Goal: Task Accomplishment & Management: Manage account settings

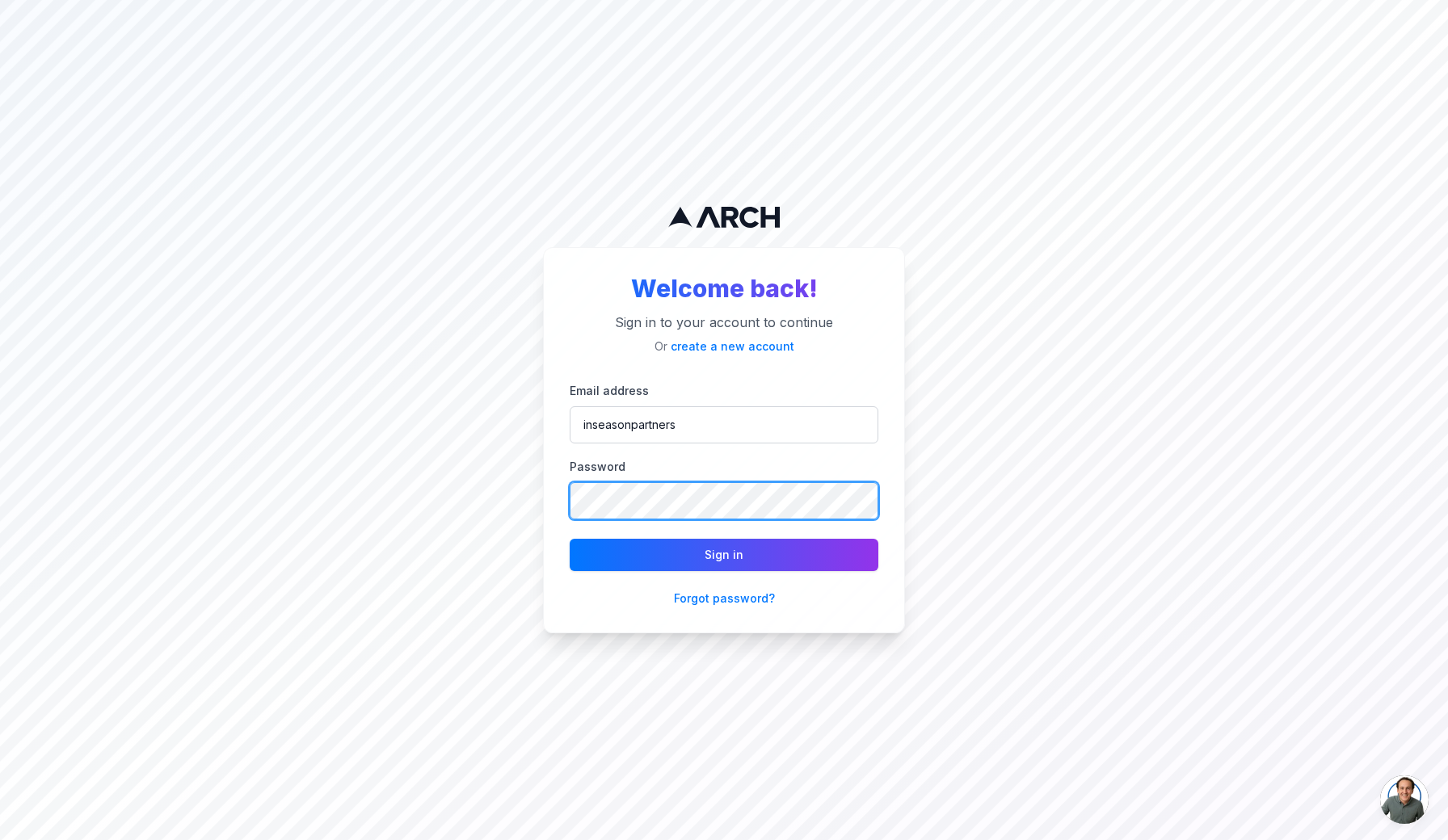
click at [724, 554] on button "Sign in" at bounding box center [724, 554] width 309 height 32
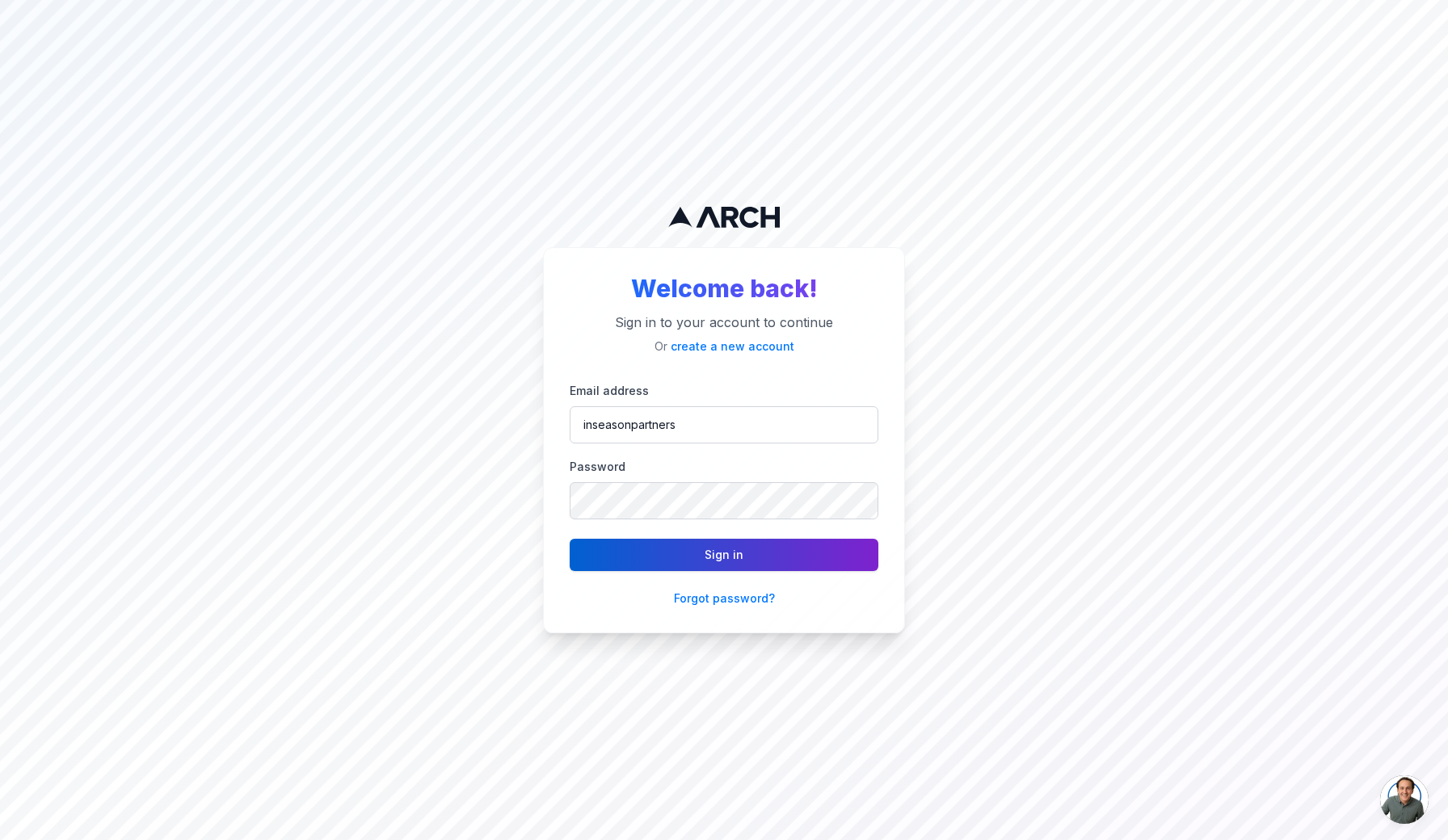
click at [711, 555] on button "Sign in" at bounding box center [724, 554] width 309 height 32
click at [716, 553] on button "Sign in" at bounding box center [724, 554] width 309 height 32
type input "inseasonpartners@gmail.com"
click at [712, 549] on button "Sign in" at bounding box center [724, 554] width 309 height 32
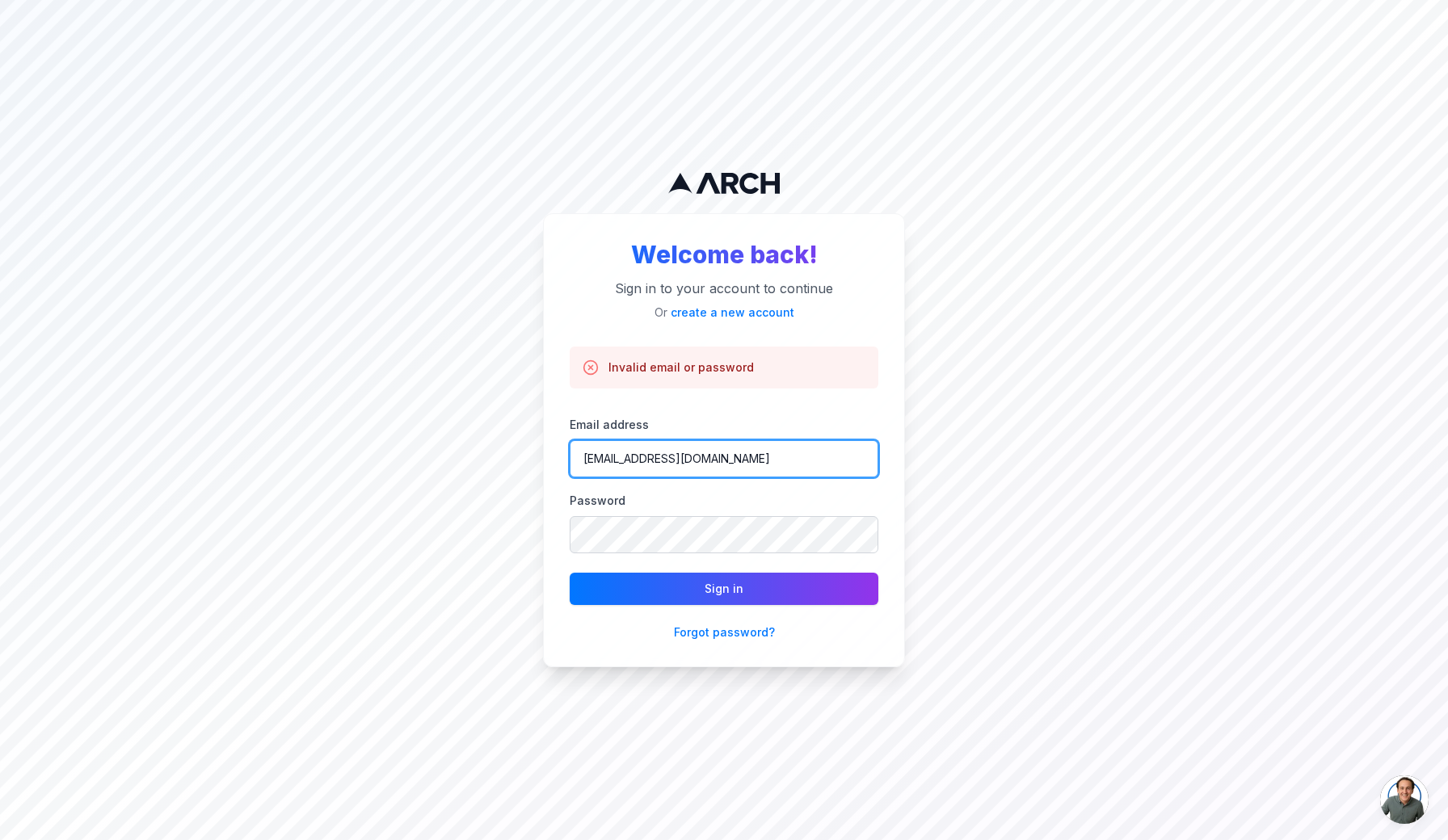
click at [754, 462] on input "inseasonpartners@gmail.com" at bounding box center [724, 459] width 309 height 37
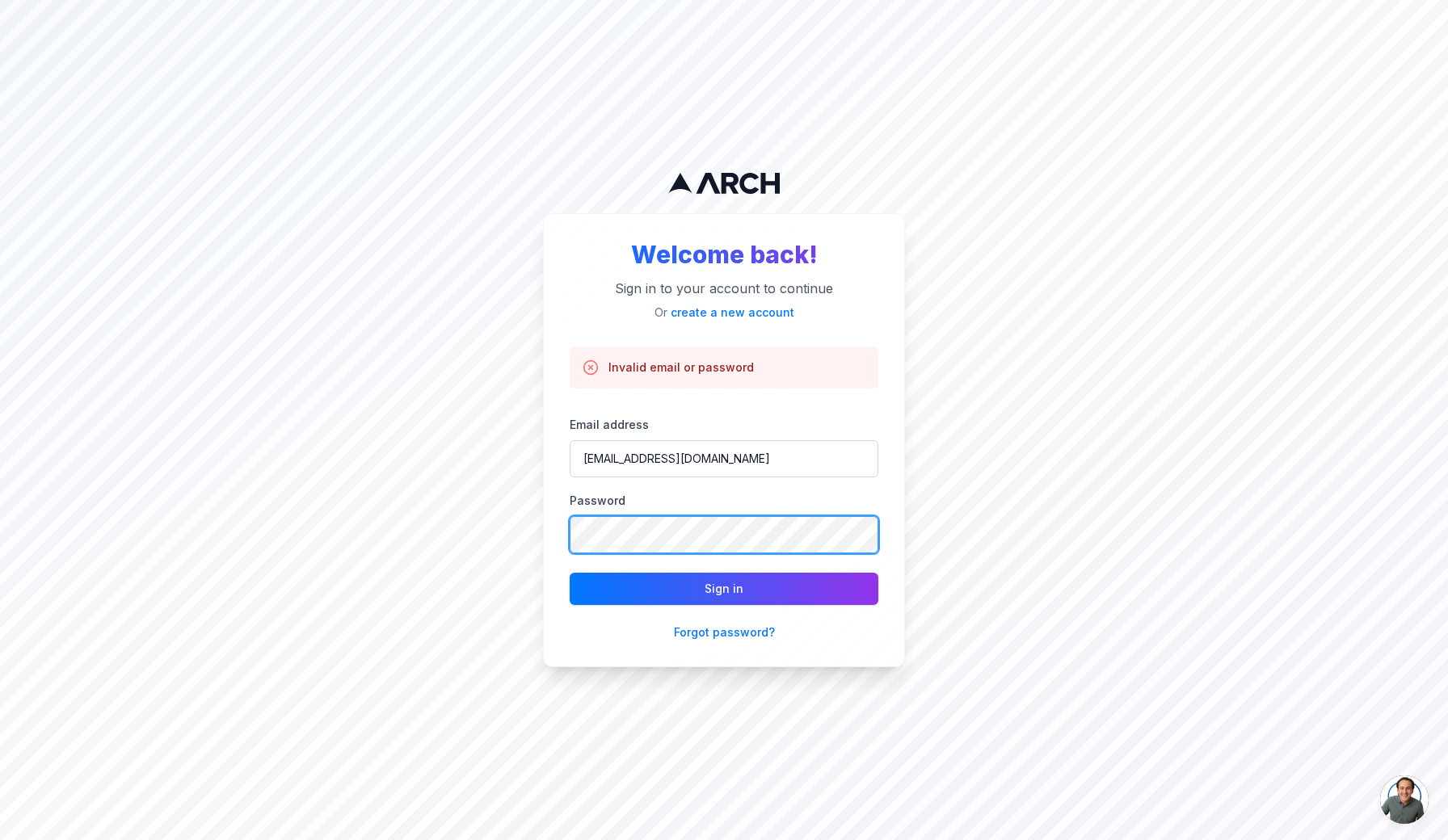
click at [562, 533] on div "Welcome back! Sign in to your account to continue Or create a new account Inval…" at bounding box center [724, 440] width 362 height 454
click at [724, 589] on button "Sign in" at bounding box center [724, 589] width 309 height 32
click at [562, 522] on div "Welcome back! Sign in to your account to continue Or create a new account Inval…" at bounding box center [724, 440] width 362 height 454
click at [724, 589] on button "Sign in" at bounding box center [724, 589] width 309 height 32
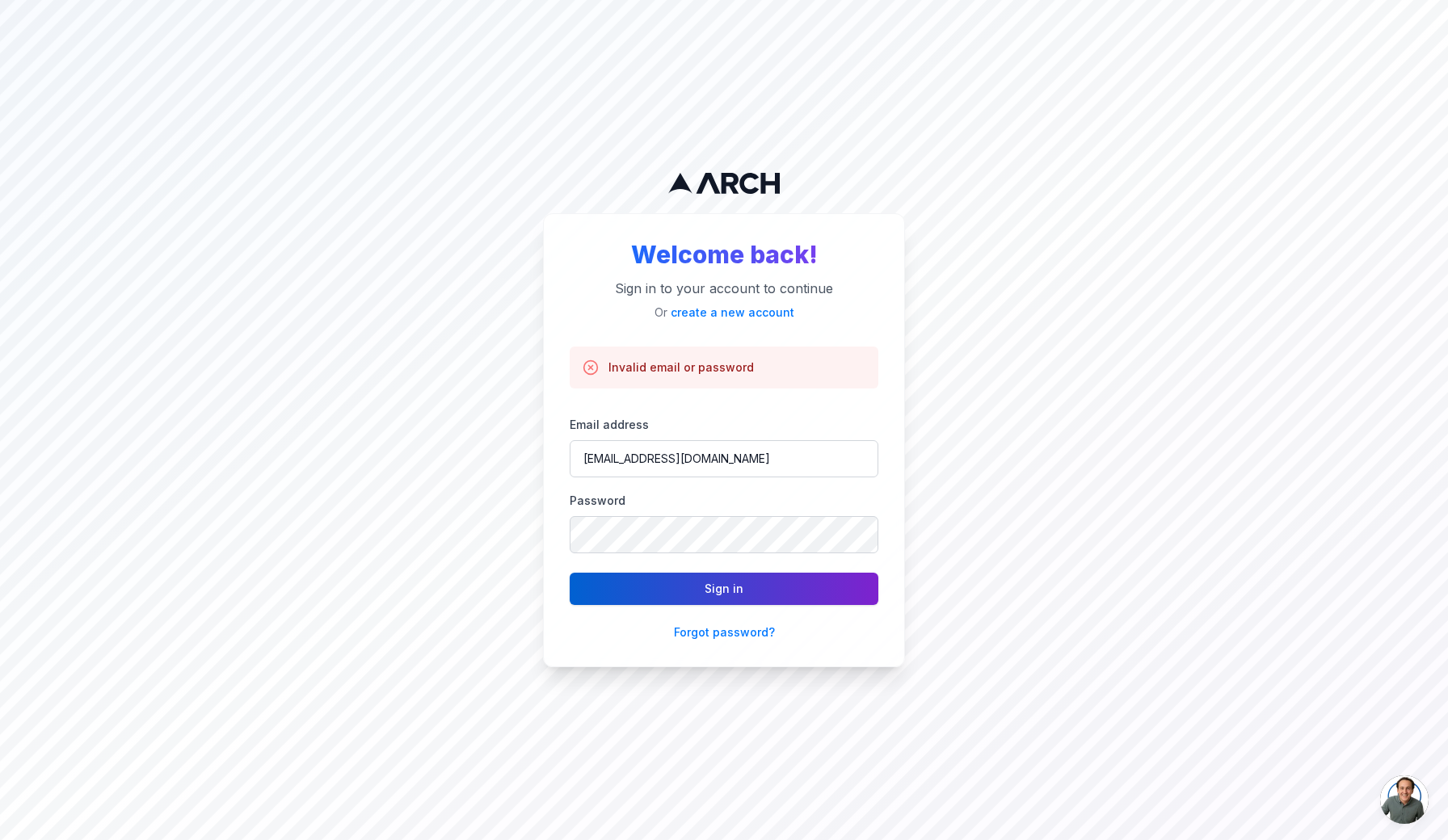
click at [720, 594] on button "Sign in" at bounding box center [724, 589] width 309 height 32
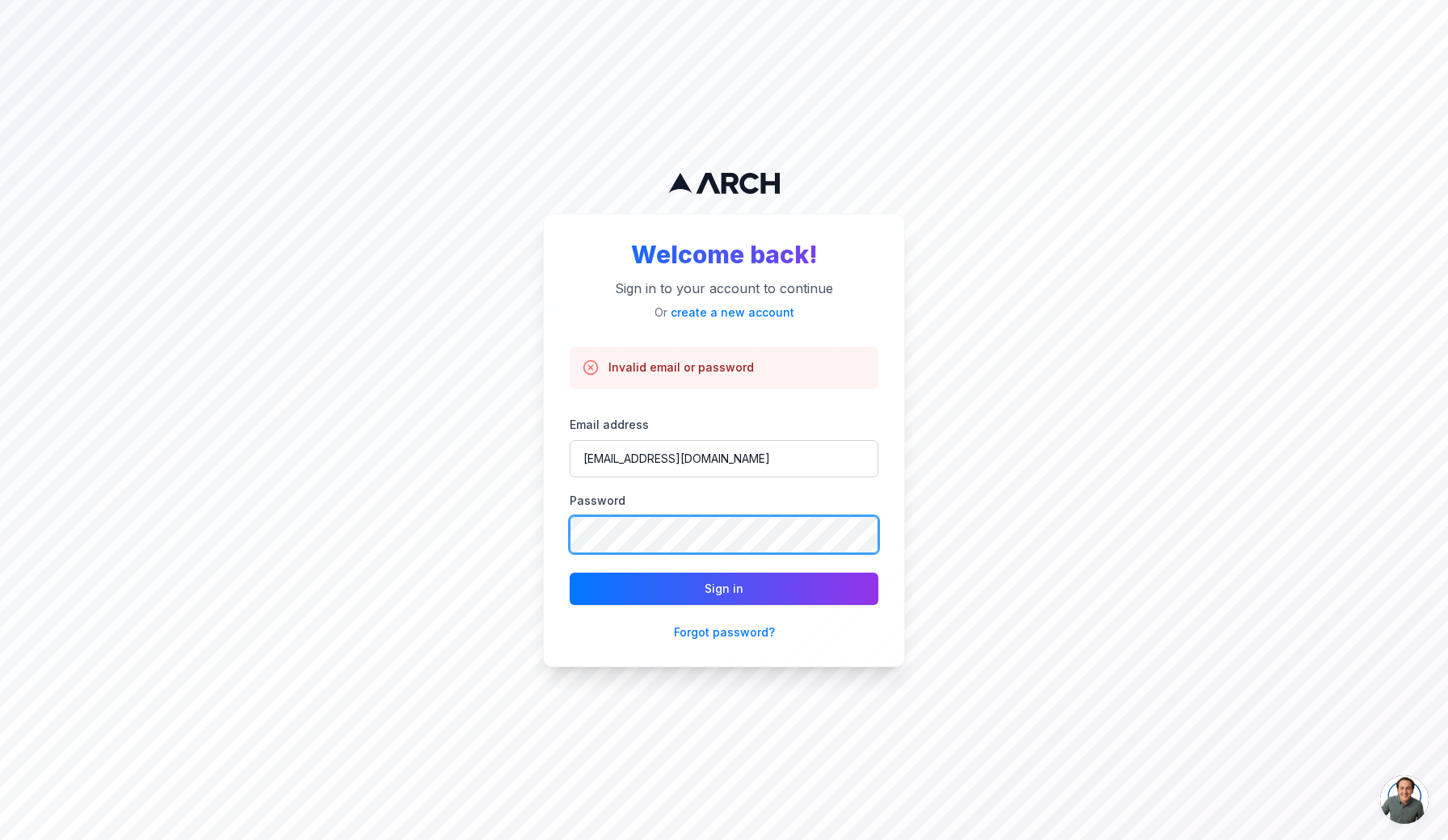
click at [724, 589] on button "Sign in" at bounding box center [724, 589] width 309 height 32
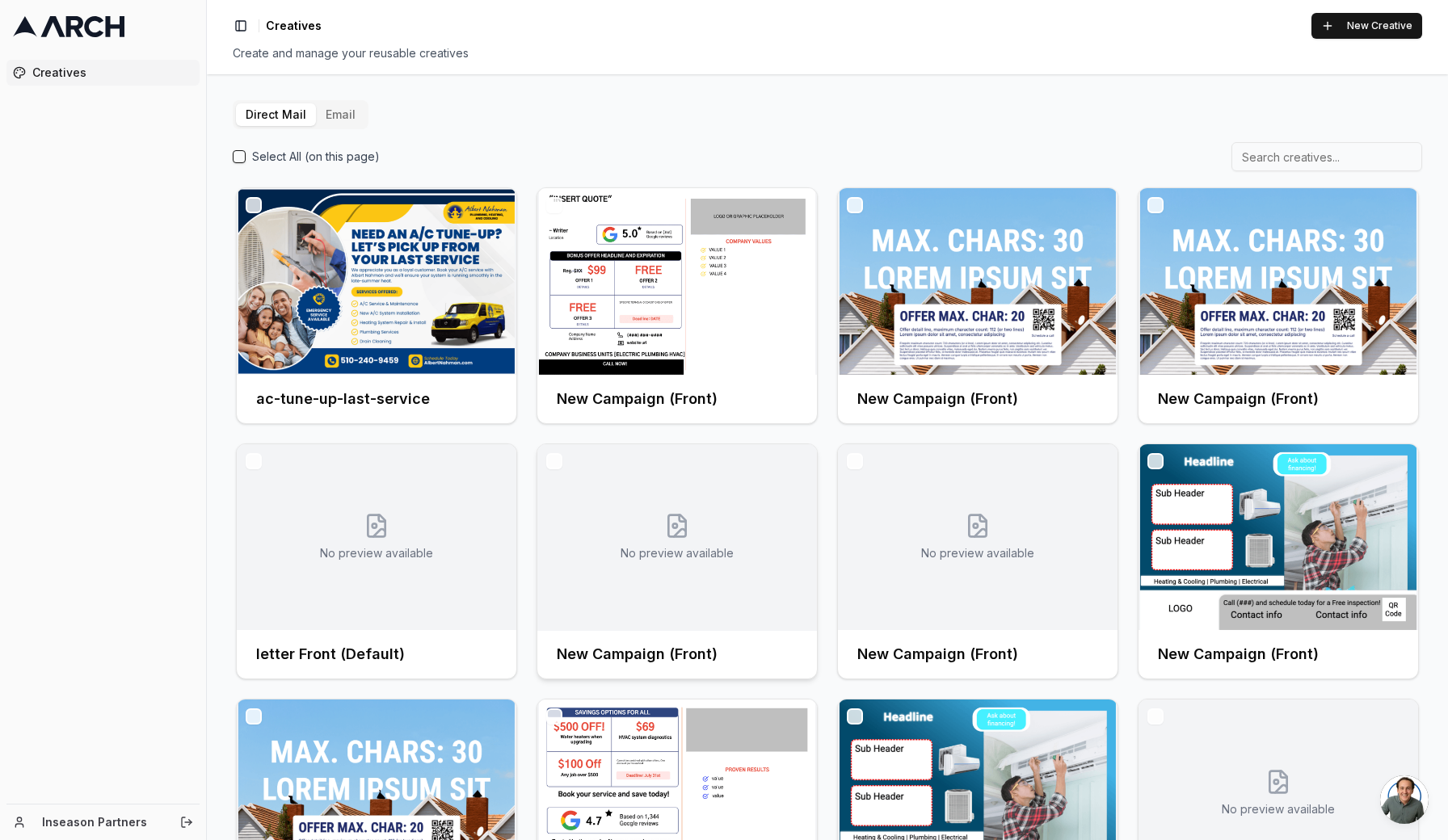
click at [656, 324] on img at bounding box center [677, 281] width 280 height 187
click at [656, 324] on div at bounding box center [677, 281] width 280 height 187
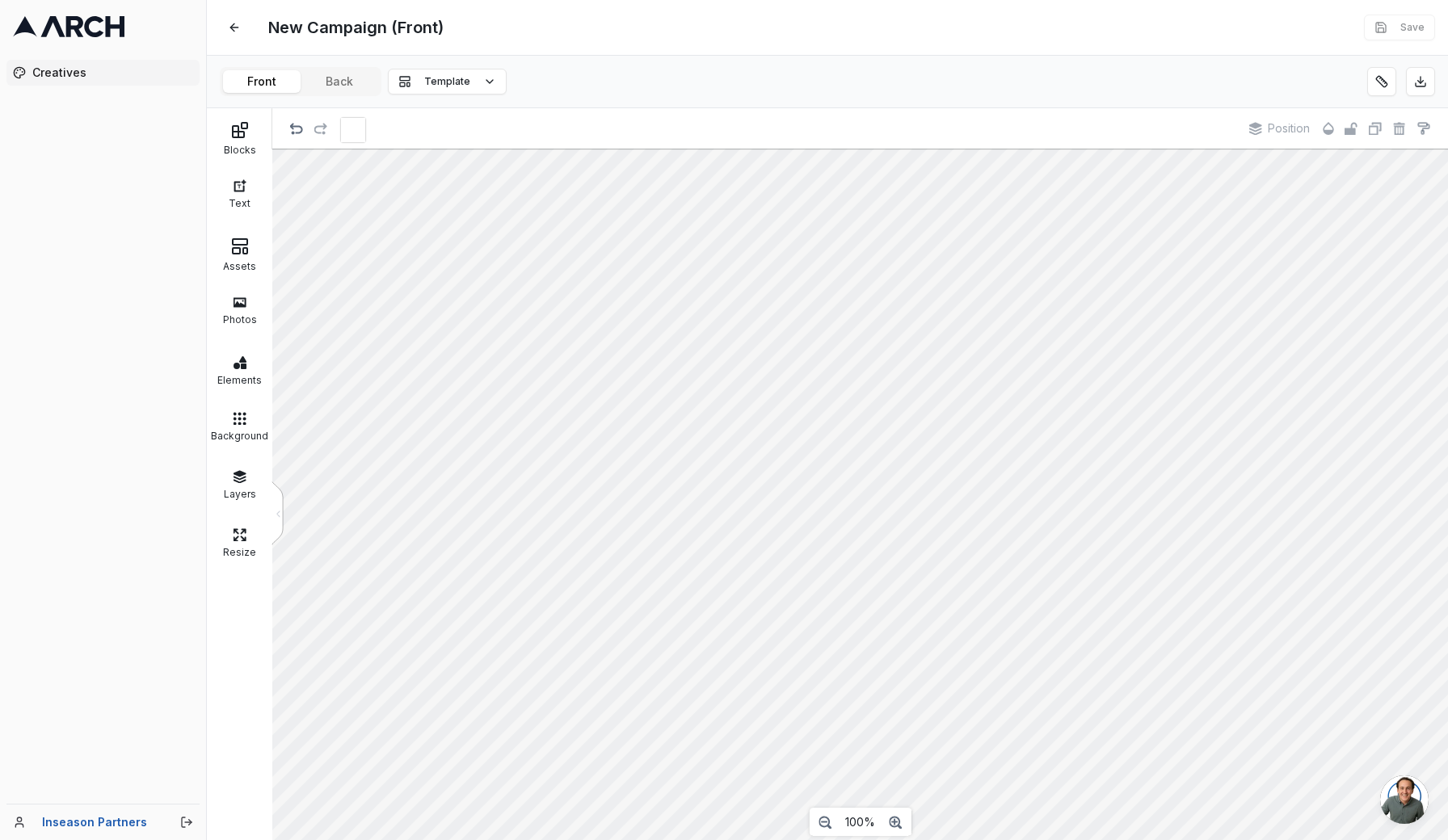
click at [232, 27] on button at bounding box center [235, 27] width 29 height 29
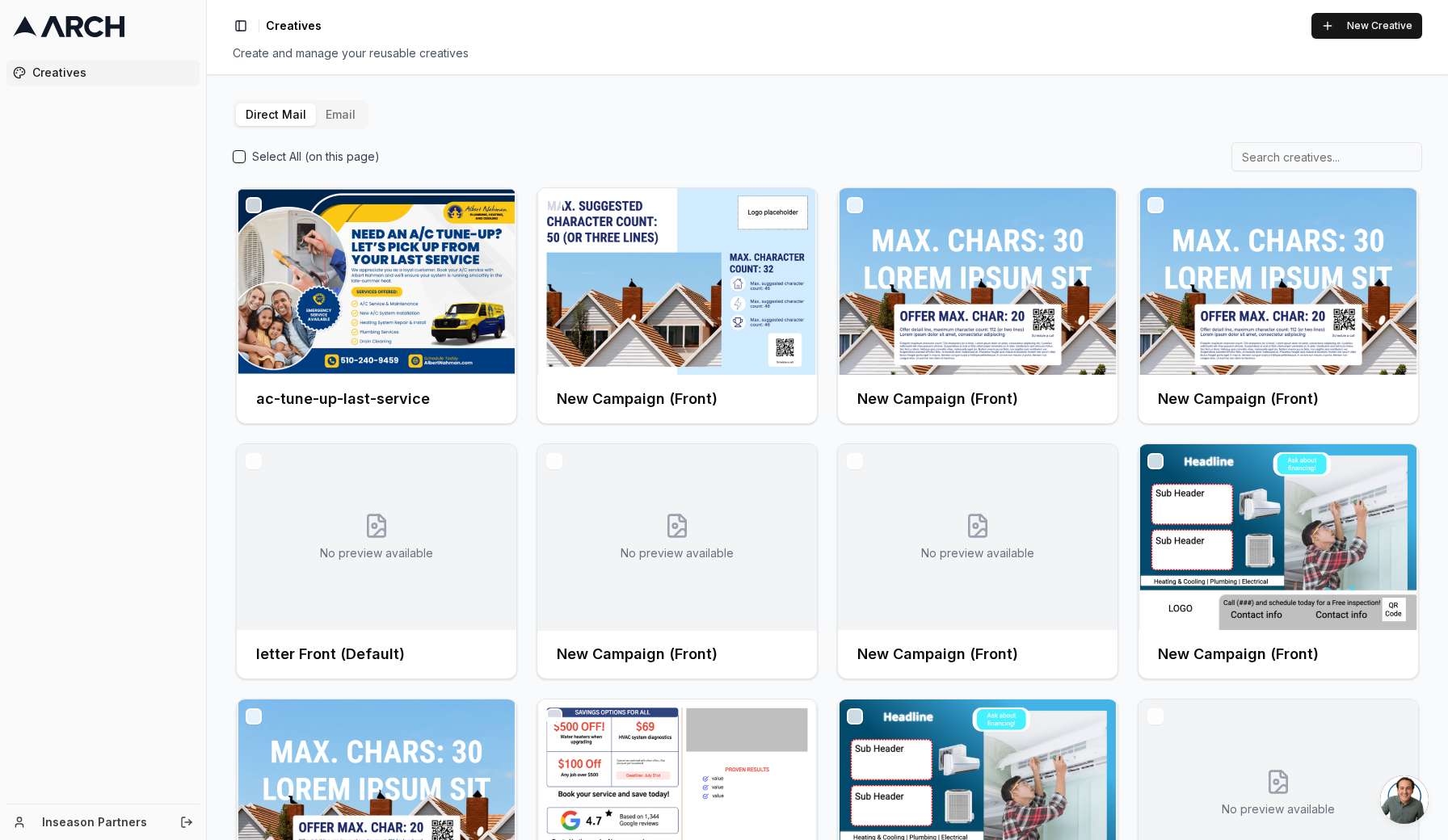
click at [331, 114] on button "Email" at bounding box center [340, 114] width 49 height 22
